Goal: Transaction & Acquisition: Purchase product/service

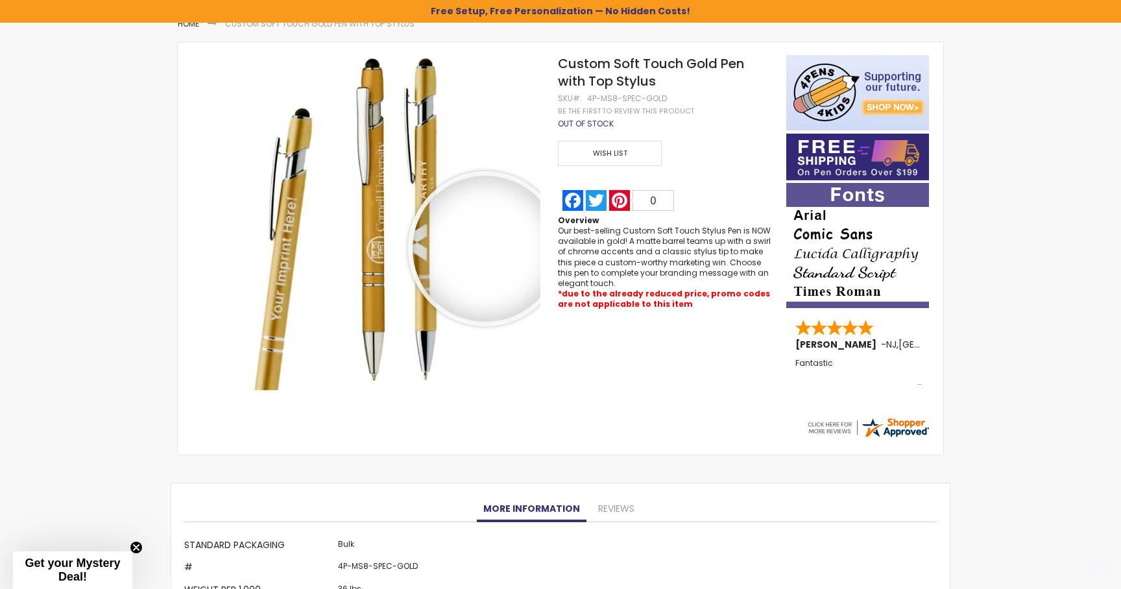
scroll to position [285, 0]
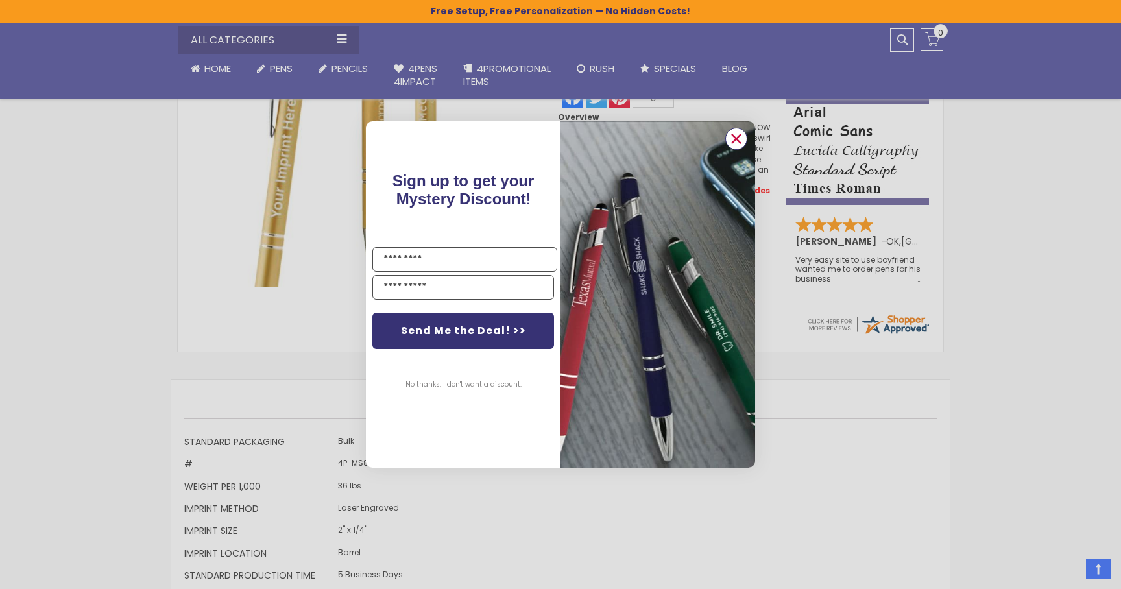
click at [735, 142] on circle "Close dialog" at bounding box center [735, 138] width 19 height 19
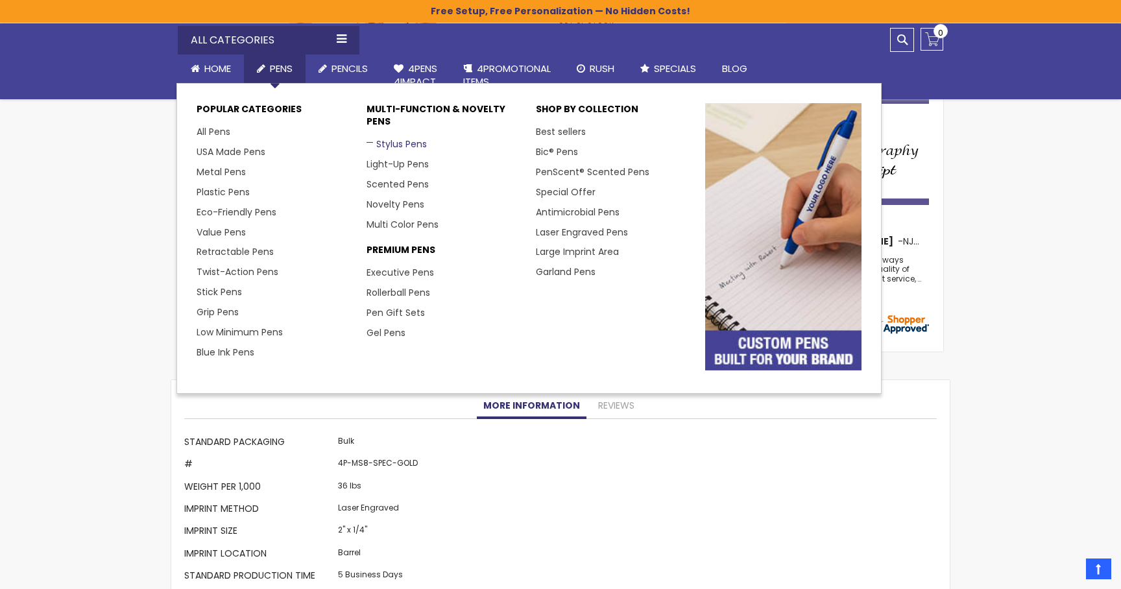
click at [401, 143] on link "Stylus Pens" at bounding box center [396, 144] width 60 height 13
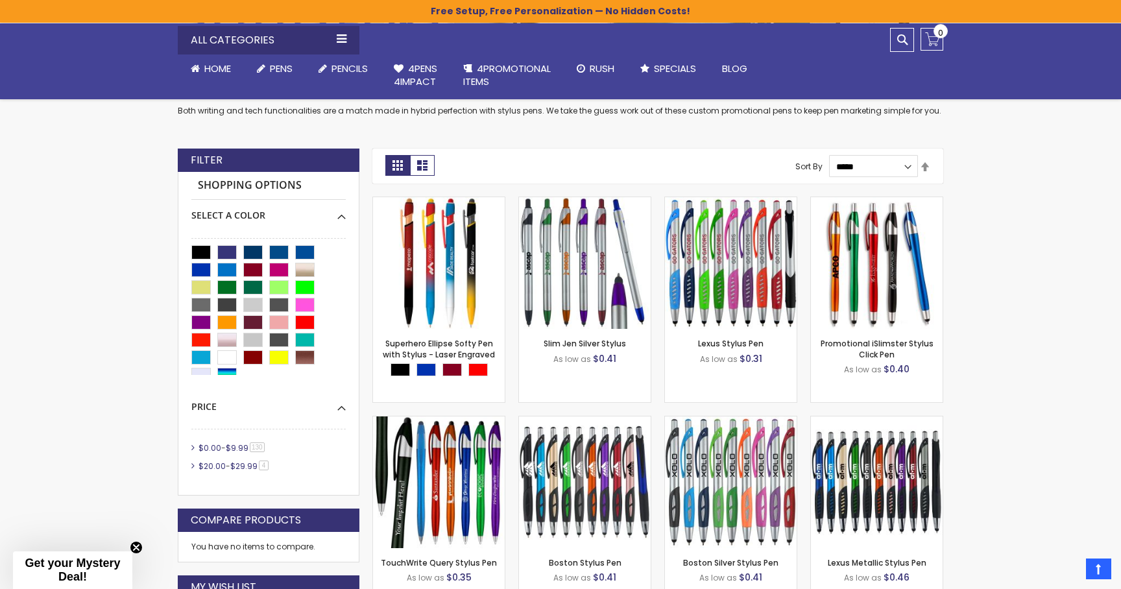
scroll to position [267, 0]
click at [197, 246] on div "Black" at bounding box center [200, 252] width 19 height 14
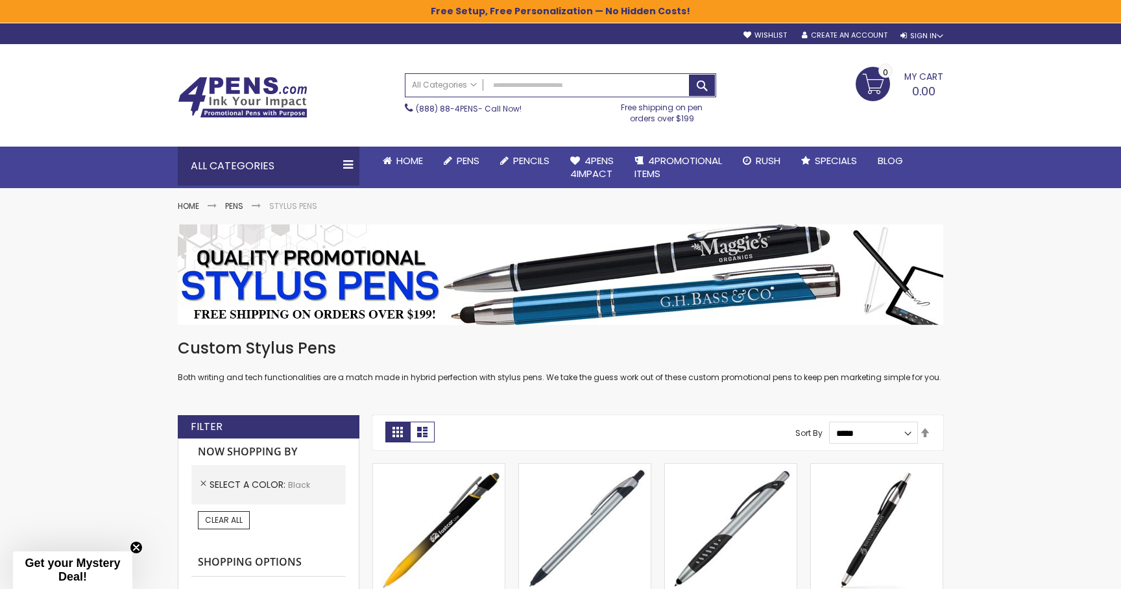
scroll to position [267, 0]
